Goal: Information Seeking & Learning: Learn about a topic

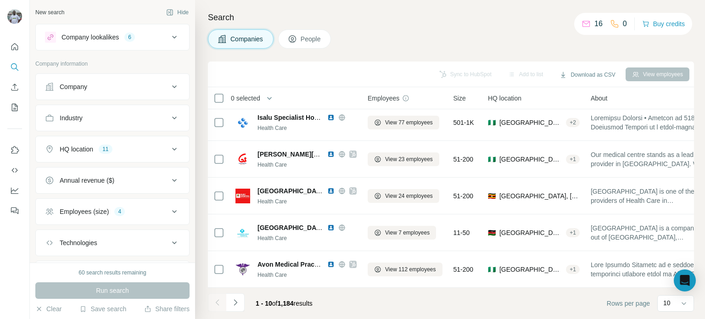
click at [152, 147] on div "HQ location 11" at bounding box center [107, 149] width 124 height 9
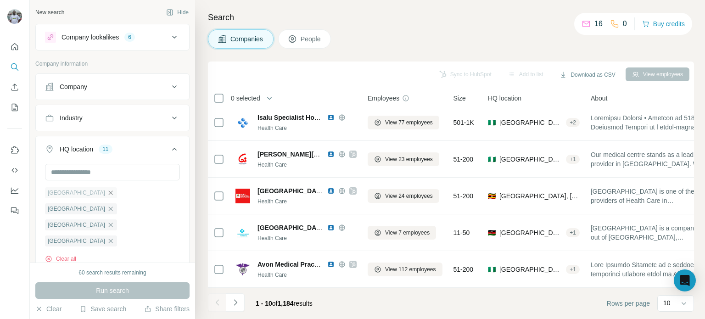
click at [107, 194] on icon "button" at bounding box center [110, 192] width 7 height 7
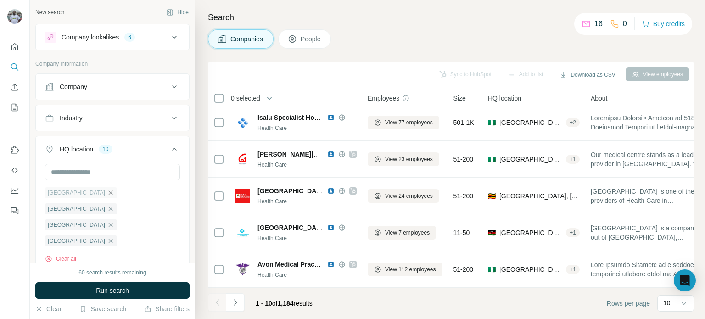
click at [109, 192] on icon "button" at bounding box center [111, 193] width 4 height 4
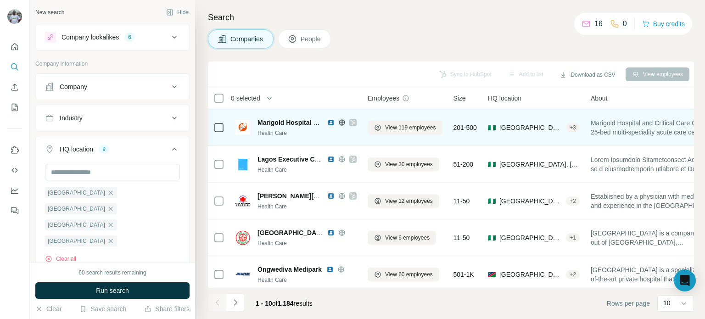
click at [333, 123] on img at bounding box center [330, 122] width 7 height 7
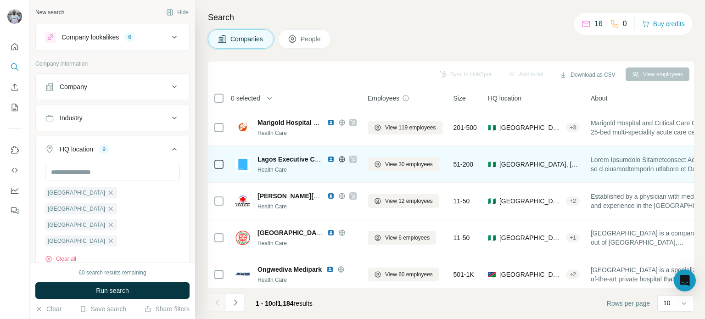
click at [331, 158] on img at bounding box center [330, 159] width 7 height 7
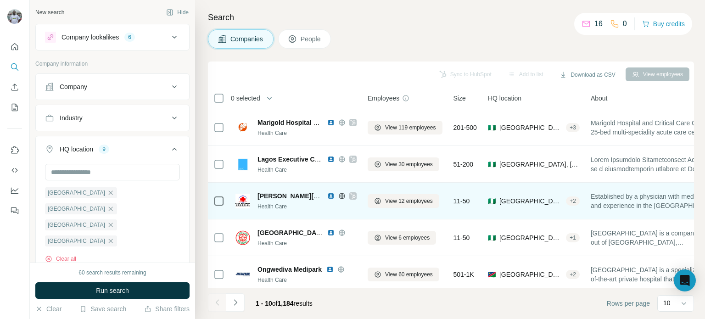
click at [331, 196] on img at bounding box center [330, 195] width 7 height 7
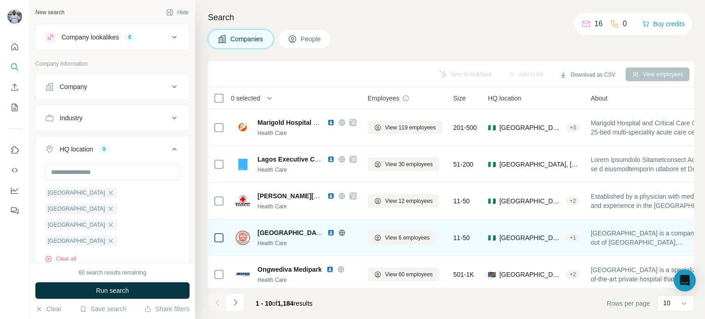
click at [331, 235] on img at bounding box center [330, 232] width 7 height 7
click at [332, 231] on img at bounding box center [330, 232] width 7 height 7
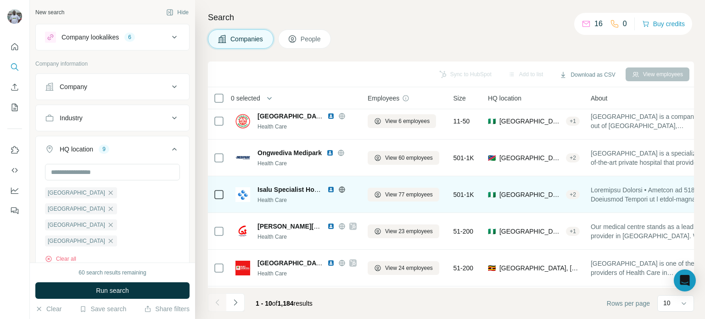
scroll to position [138, 0]
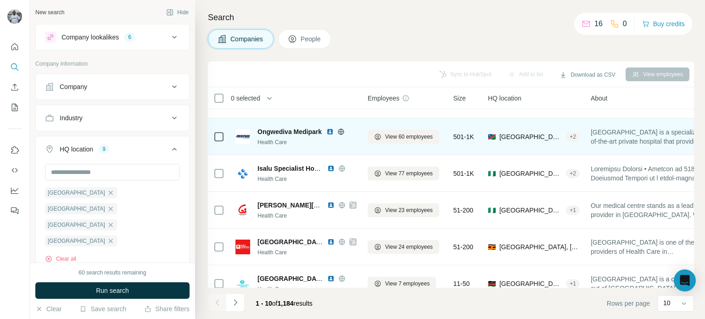
click at [330, 133] on img at bounding box center [330, 131] width 7 height 7
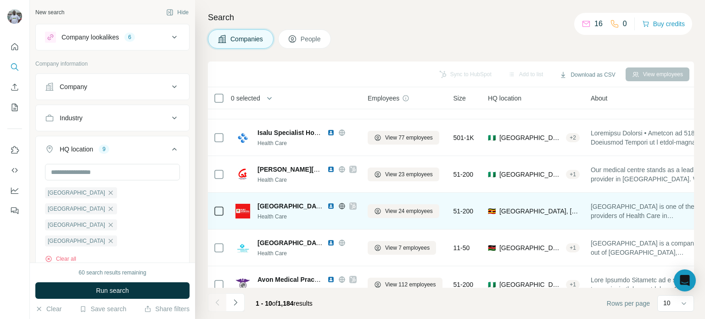
scroll to position [193, 0]
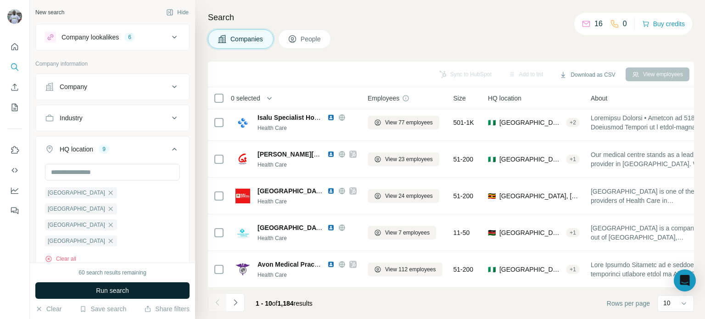
click at [137, 290] on button "Run search" at bounding box center [112, 290] width 154 height 17
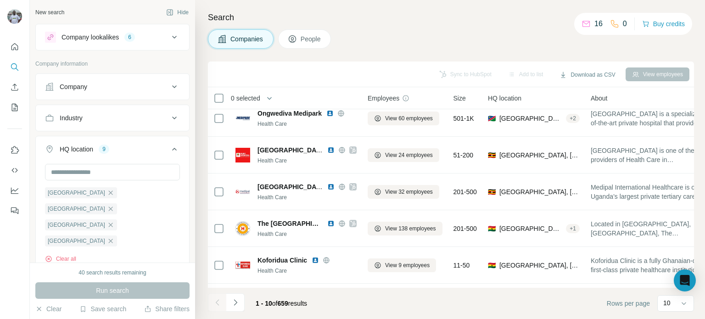
scroll to position [0, 0]
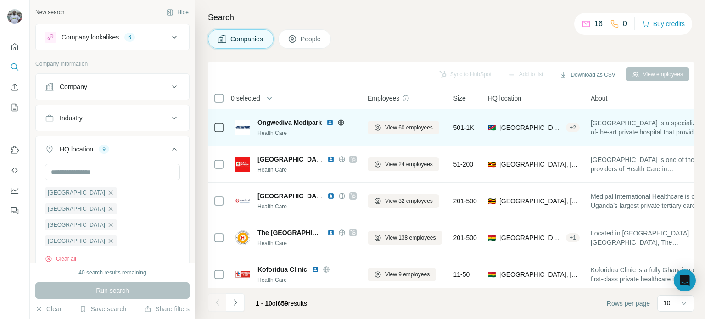
click at [330, 120] on img at bounding box center [330, 122] width 7 height 7
click at [330, 122] on img at bounding box center [330, 122] width 7 height 7
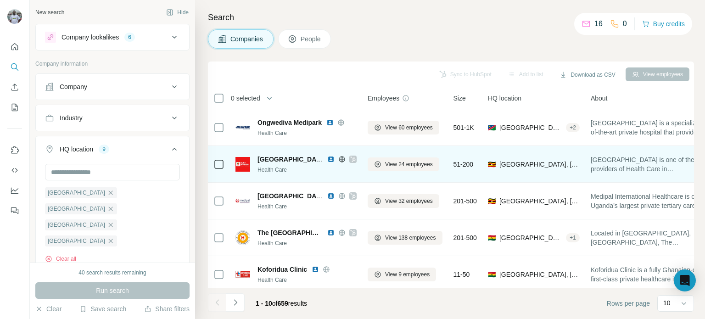
click at [332, 159] on img at bounding box center [330, 159] width 7 height 7
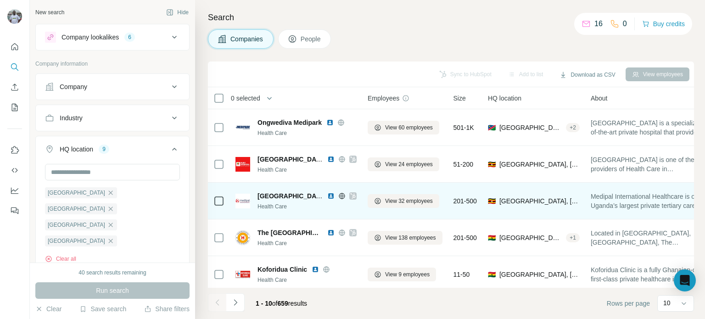
click at [329, 197] on img at bounding box center [330, 195] width 7 height 7
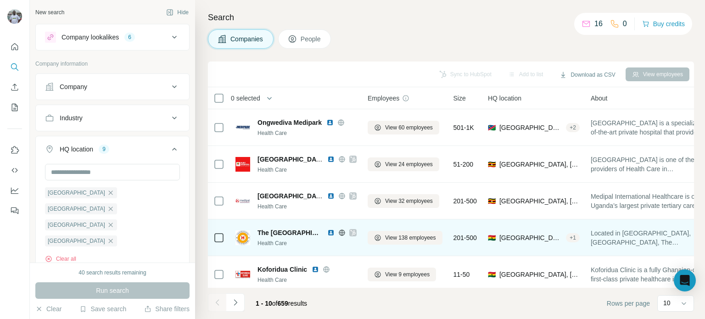
scroll to position [46, 0]
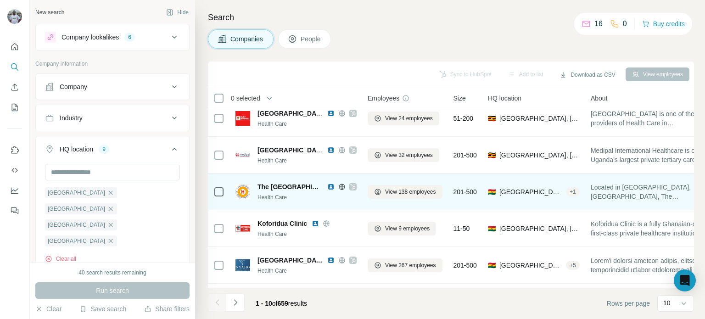
click at [327, 186] on img at bounding box center [330, 186] width 7 height 7
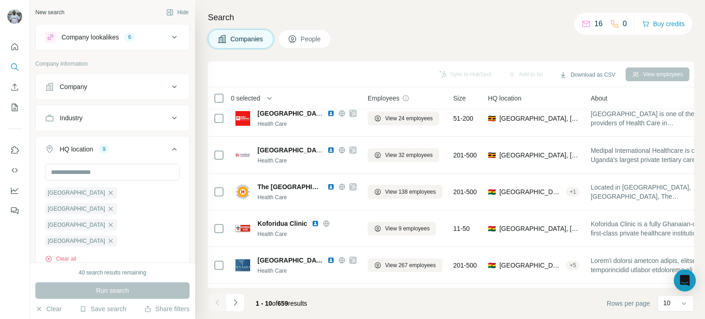
click at [172, 39] on icon at bounding box center [174, 37] width 11 height 11
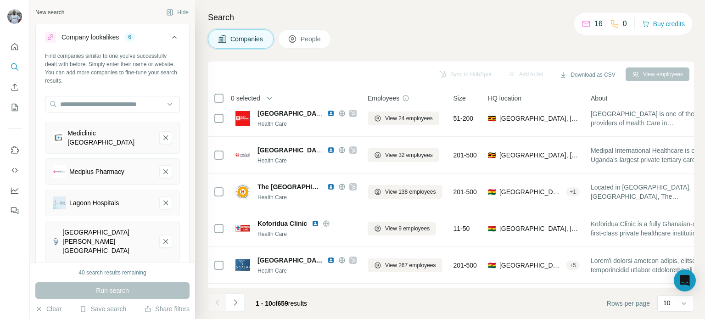
click at [172, 39] on icon at bounding box center [174, 37] width 11 height 11
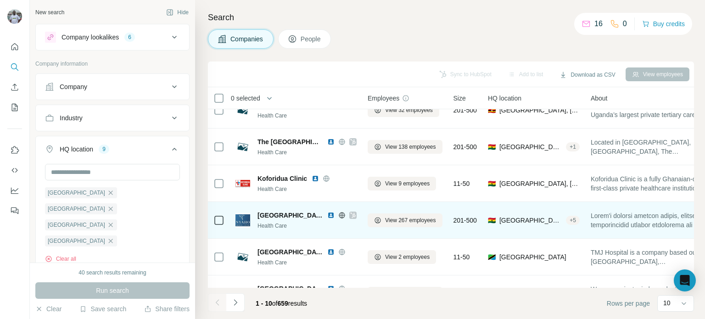
scroll to position [92, 0]
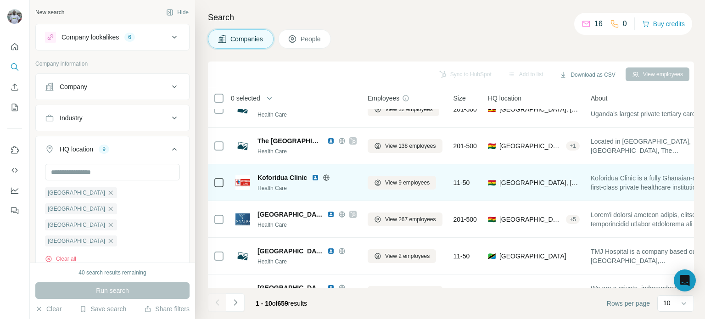
click at [316, 177] on img at bounding box center [315, 177] width 7 height 7
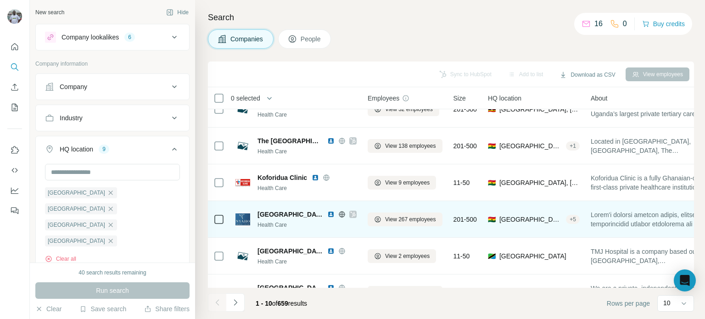
click at [329, 214] on img at bounding box center [330, 214] width 7 height 7
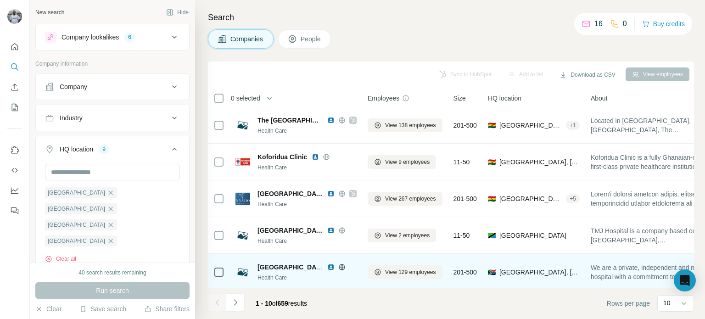
scroll to position [184, 0]
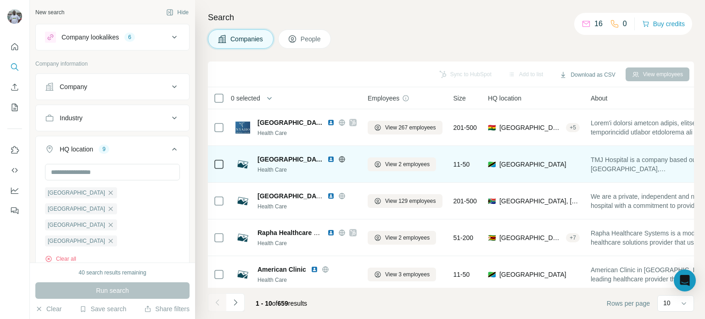
click at [327, 158] on img at bounding box center [330, 159] width 7 height 7
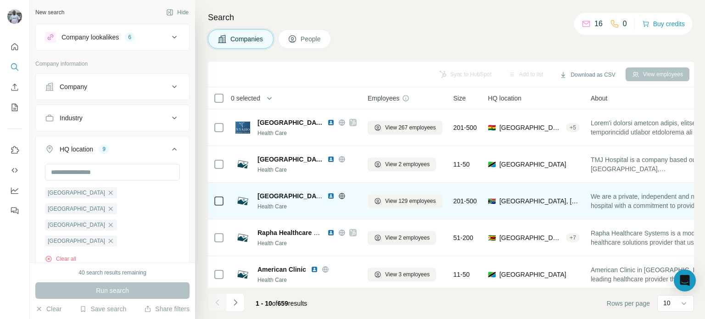
click at [333, 198] on img at bounding box center [330, 195] width 7 height 7
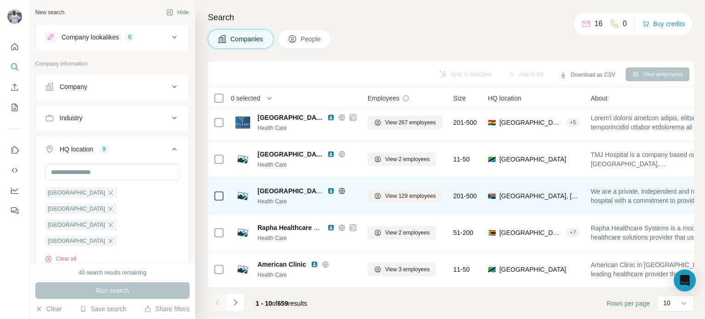
scroll to position [193, 0]
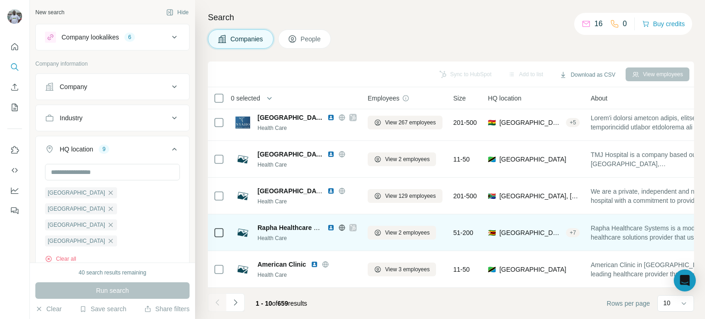
click at [332, 224] on img at bounding box center [330, 227] width 7 height 7
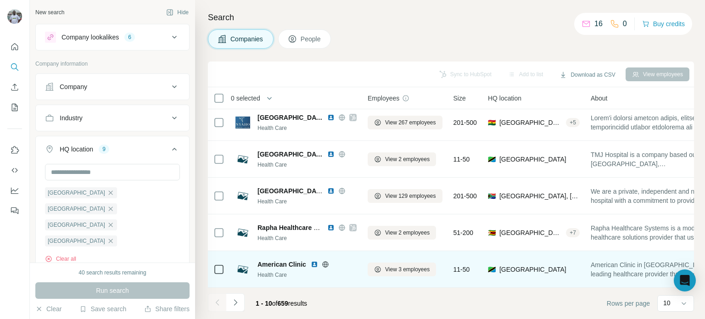
click at [314, 261] on img at bounding box center [314, 264] width 7 height 7
